Goal: Find specific page/section: Find specific page/section

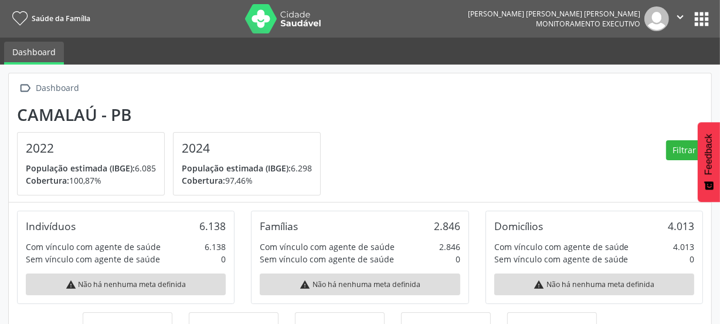
scroll to position [194, 235]
click at [696, 21] on button "apps" at bounding box center [702, 19] width 21 height 21
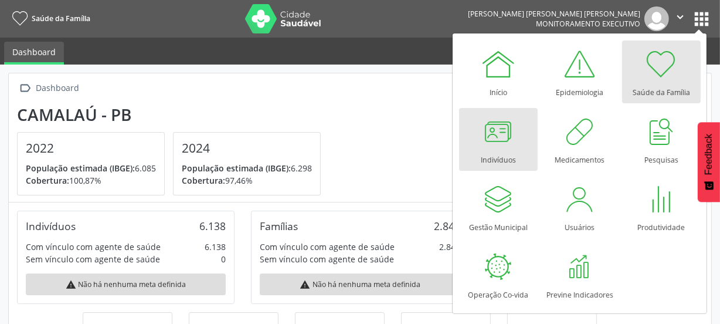
click at [504, 135] on div at bounding box center [498, 131] width 35 height 35
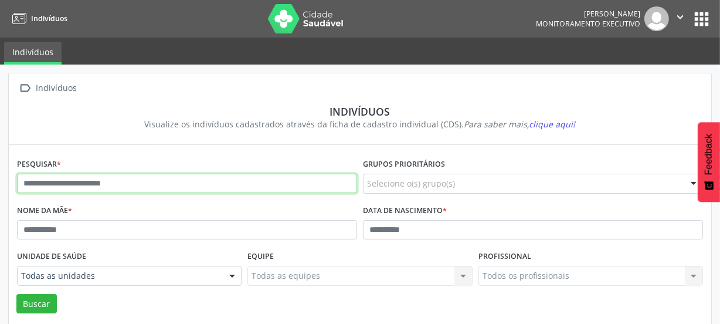
click at [96, 182] on input "text" at bounding box center [187, 184] width 340 height 20
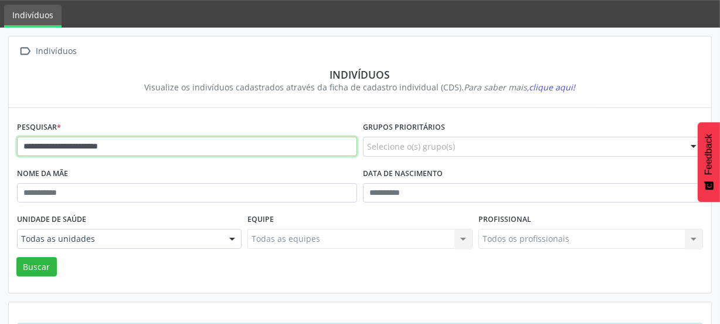
scroll to position [86, 0]
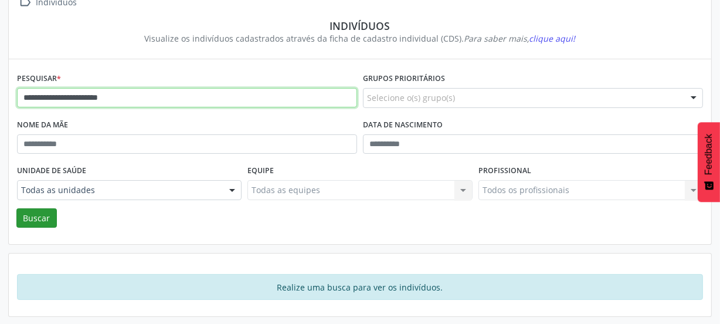
type input "**********"
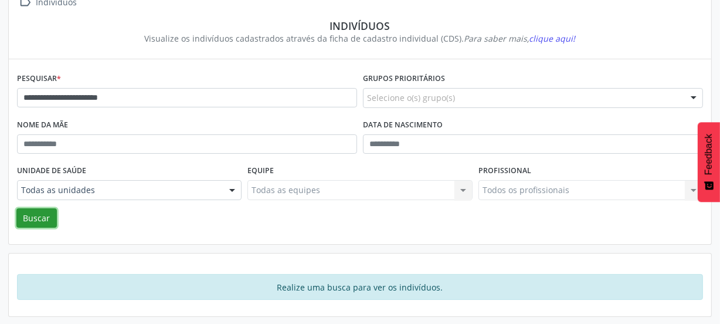
click at [29, 216] on button "Buscar" at bounding box center [36, 218] width 40 height 20
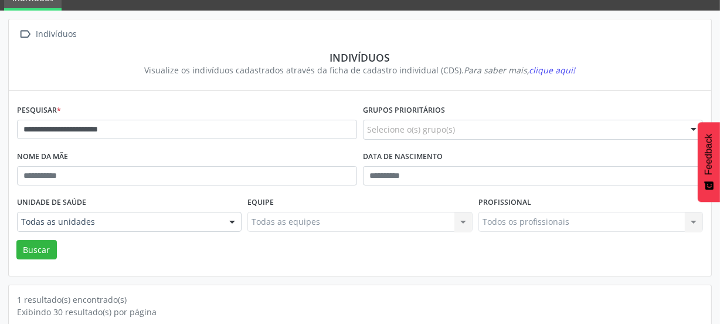
scroll to position [0, 0]
